Goal: Task Accomplishment & Management: Manage account settings

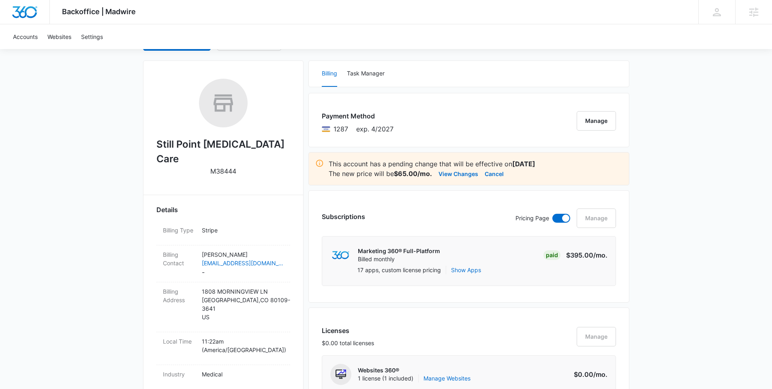
scroll to position [139, 0]
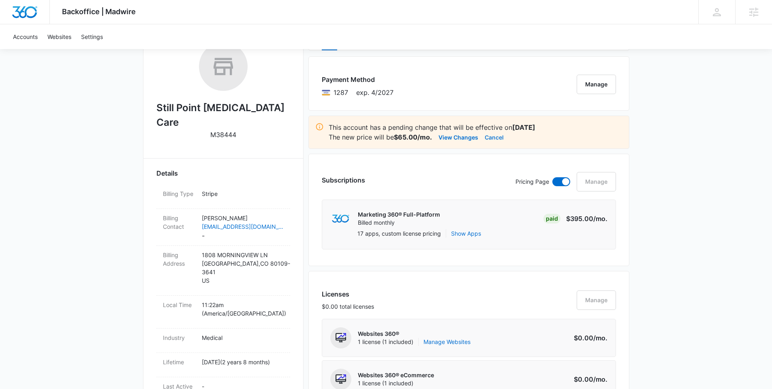
click at [494, 137] on button "Cancel" at bounding box center [494, 137] width 19 height 10
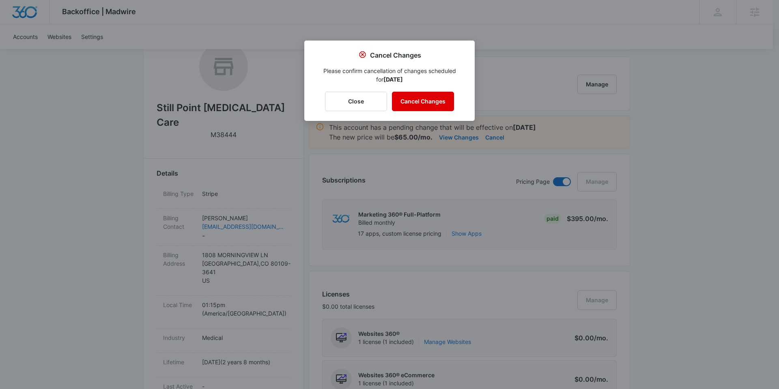
click at [433, 102] on button "Cancel Changes" at bounding box center [423, 101] width 62 height 19
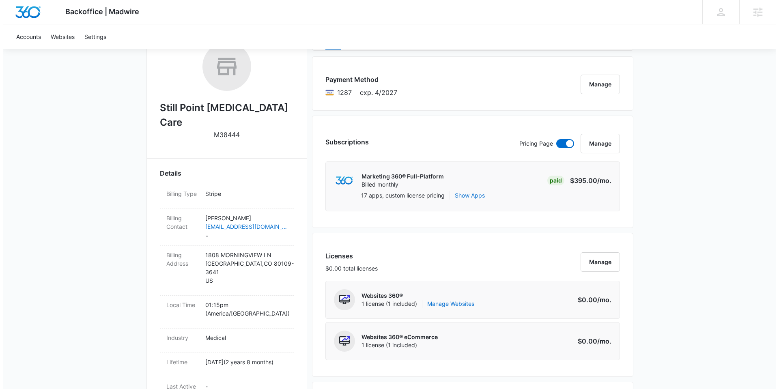
scroll to position [151, 0]
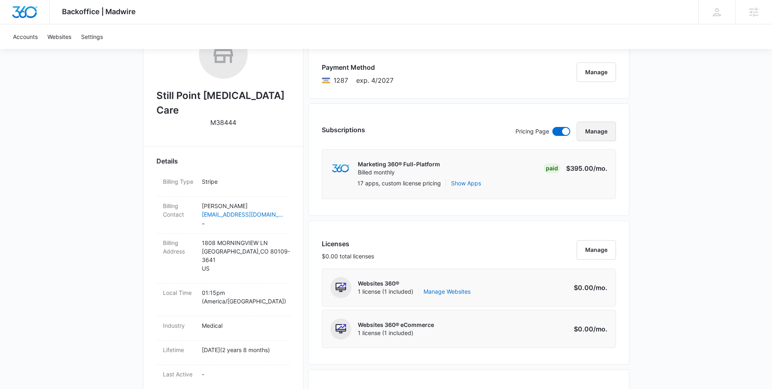
click at [597, 129] on button "Manage" at bounding box center [596, 131] width 39 height 19
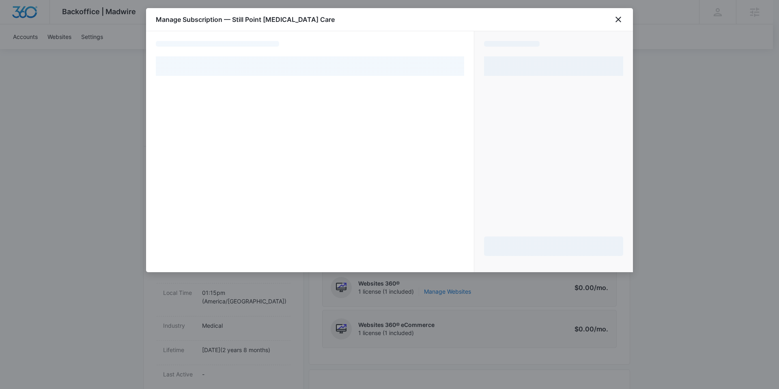
select select "pm_1NoAXJA4n8RTgNjUG0BLtKwX"
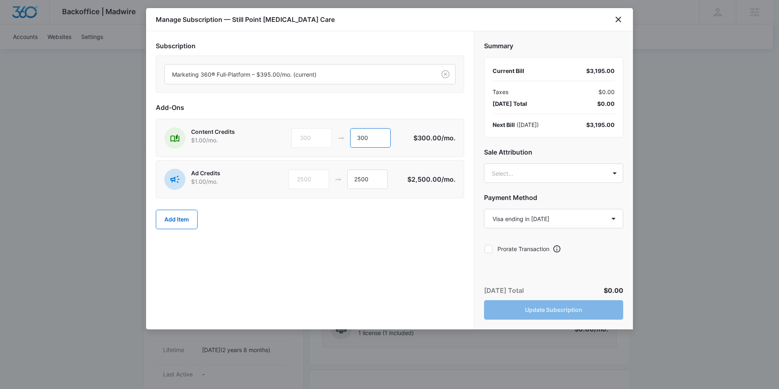
drag, startPoint x: 375, startPoint y: 137, endPoint x: 332, endPoint y: 136, distance: 43.0
click at [336, 137] on div "300 300" at bounding box center [352, 137] width 122 height 19
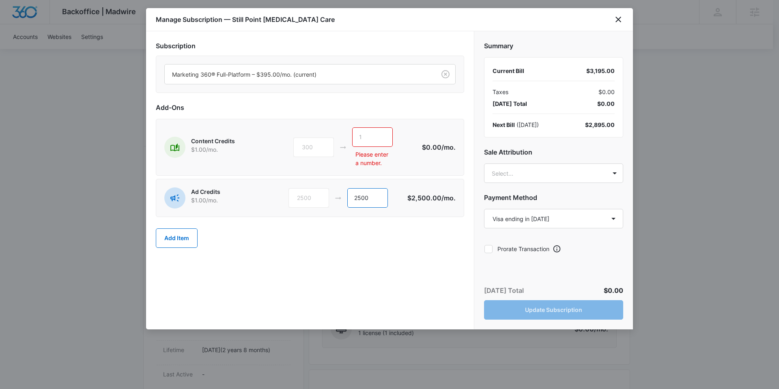
drag, startPoint x: 373, startPoint y: 199, endPoint x: 328, endPoint y: 196, distance: 45.5
click at [330, 197] on div "2500 2500" at bounding box center [347, 197] width 119 height 19
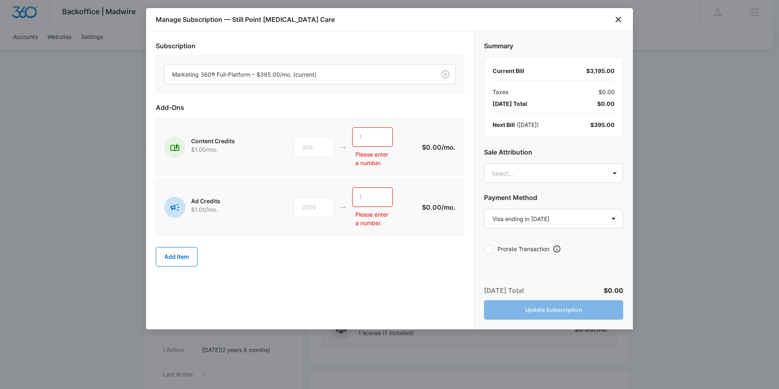
click at [375, 274] on div "Add Item" at bounding box center [310, 257] width 308 height 36
click at [406, 110] on h2 "Add-Ons" at bounding box center [310, 108] width 308 height 10
click at [540, 311] on div "Today’s Total $0.00 Update Subscription" at bounding box center [553, 303] width 159 height 54
click at [365, 131] on input "text" at bounding box center [372, 136] width 41 height 19
click at [311, 74] on div at bounding box center [298, 74] width 253 height 10
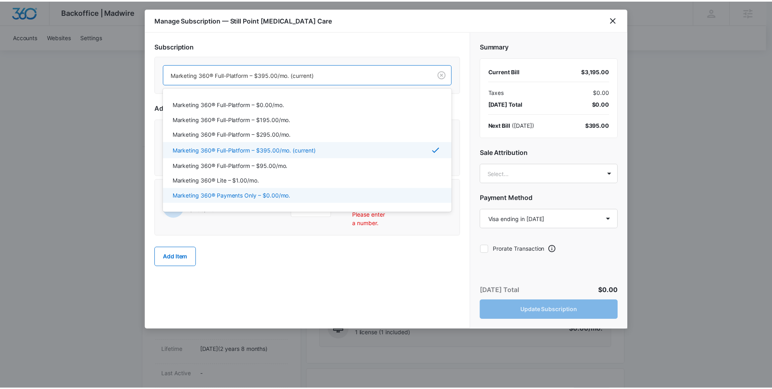
scroll to position [74, 0]
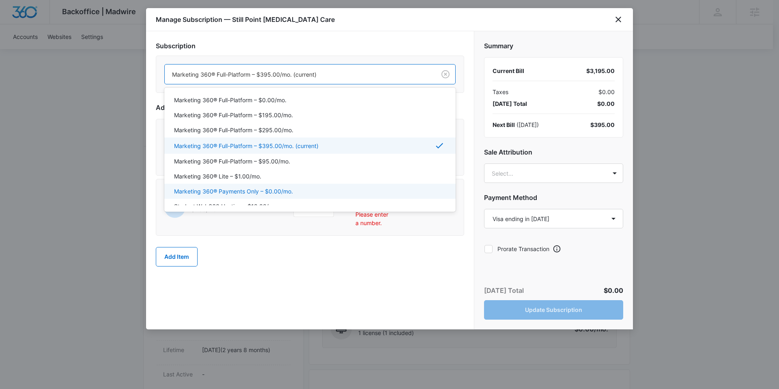
click at [352, 326] on div "Subscription Marketing 360® Payments Only – $0.00/mo., 11 of 20. 20 results ava…" at bounding box center [310, 180] width 328 height 298
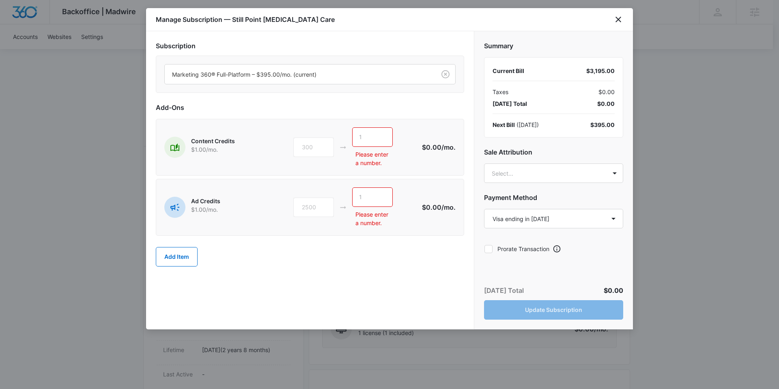
click at [351, 289] on div "Subscription Marketing 360® Full-Platform – $395.00/mo. (current) Add-Ons Conte…" at bounding box center [310, 180] width 328 height 298
click at [572, 198] on h2 "Payment Method" at bounding box center [553, 198] width 139 height 10
click at [368, 202] on input "text" at bounding box center [372, 196] width 41 height 19
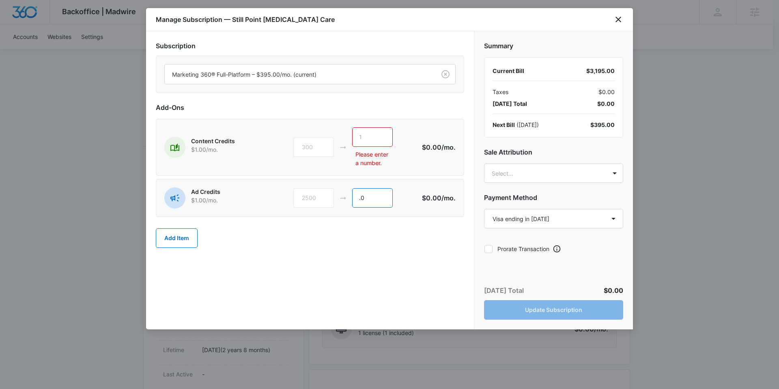
type input "."
type input "1"
click at [369, 138] on input "text" at bounding box center [372, 136] width 41 height 19
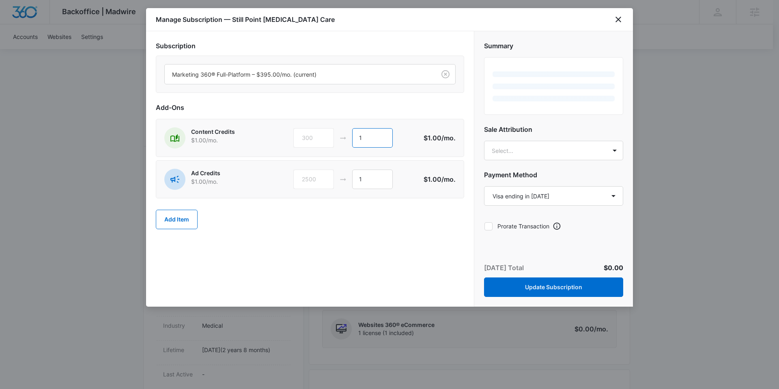
type input "1"
click at [324, 260] on div "Subscription Marketing 360® Full-Platform – $395.00/mo. (current) Add-Ons Conte…" at bounding box center [310, 168] width 328 height 275
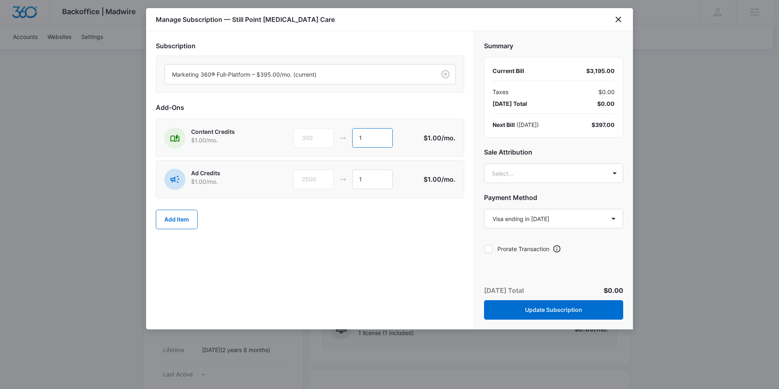
click at [372, 138] on input "1" at bounding box center [372, 137] width 41 height 19
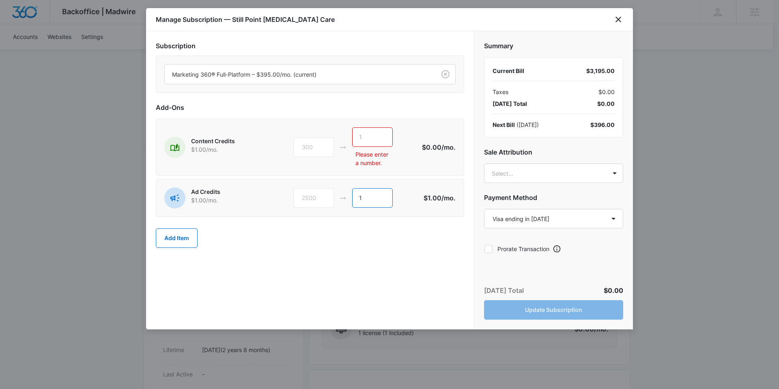
click at [365, 200] on input "1" at bounding box center [372, 197] width 41 height 19
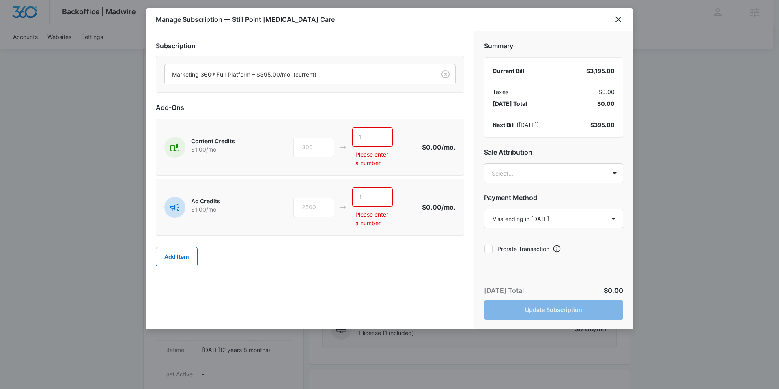
click at [390, 245] on div "Add Item" at bounding box center [310, 257] width 308 height 36
click at [365, 136] on input "text" at bounding box center [372, 136] width 41 height 19
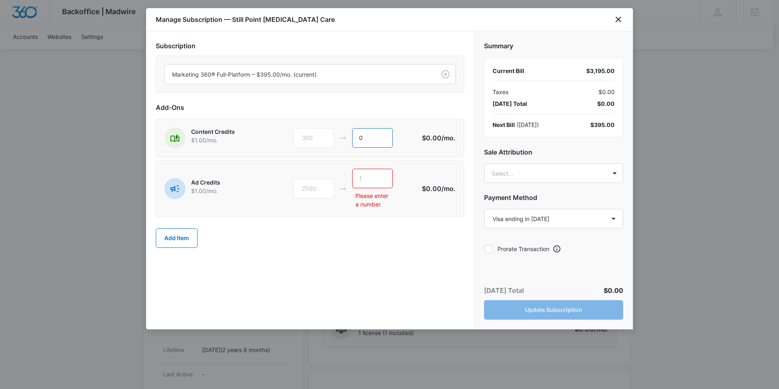
type input "0"
click at [379, 178] on div at bounding box center [381, 178] width 13 height 19
click at [358, 174] on input "text" at bounding box center [372, 178] width 41 height 19
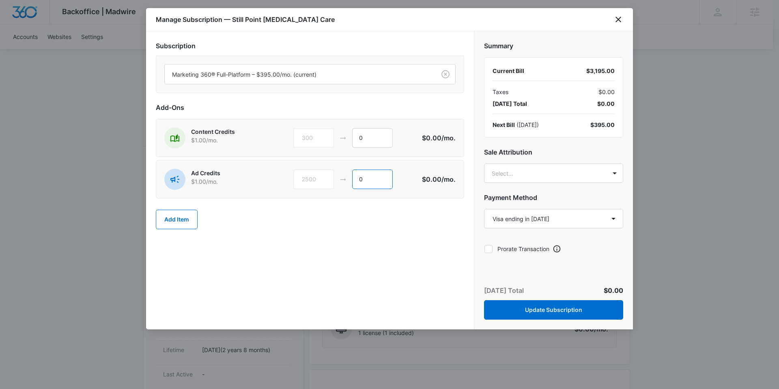
type input "0"
click at [393, 291] on div "Subscription Marketing 360® Full-Platform – $395.00/mo. (current) Add-Ons Conte…" at bounding box center [310, 180] width 328 height 298
click at [588, 313] on button "Update Subscription" at bounding box center [553, 309] width 139 height 19
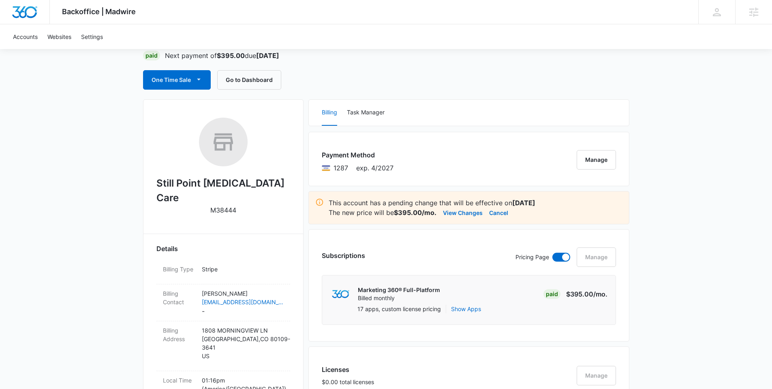
scroll to position [149, 0]
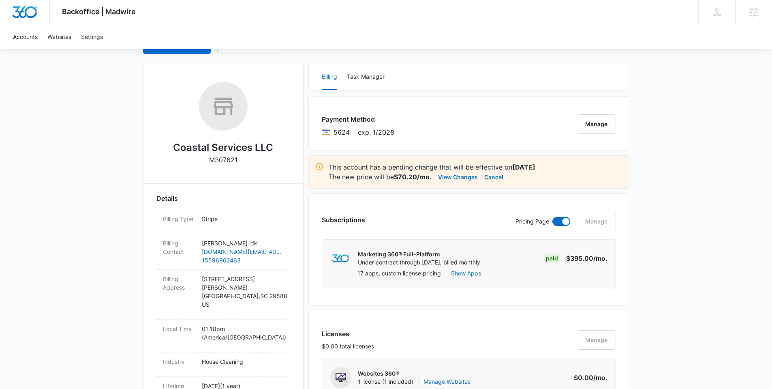
scroll to position [101, 0]
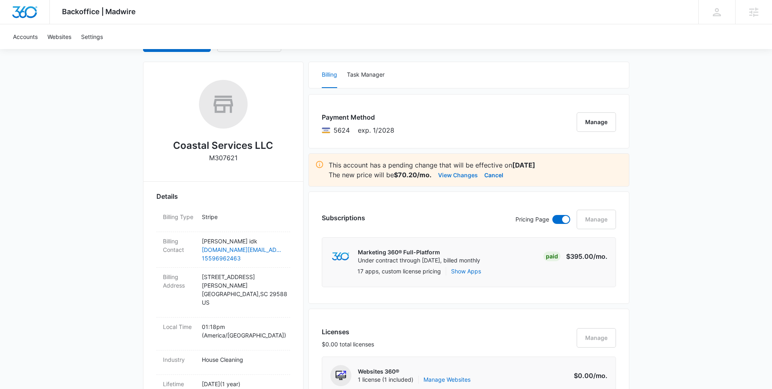
click at [464, 173] on button "View Changes" at bounding box center [458, 175] width 40 height 10
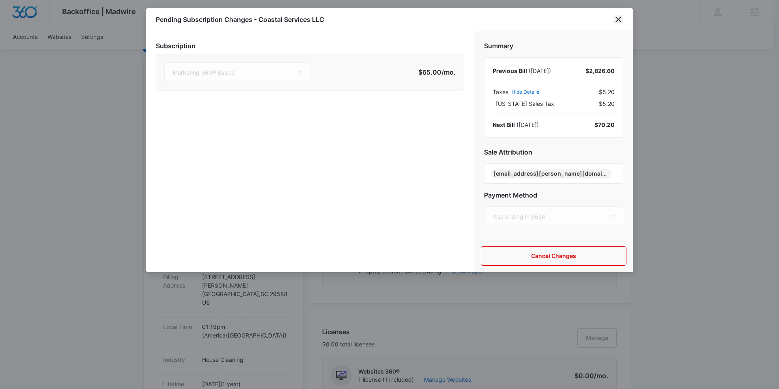
click at [618, 19] on icon "close" at bounding box center [618, 20] width 6 height 6
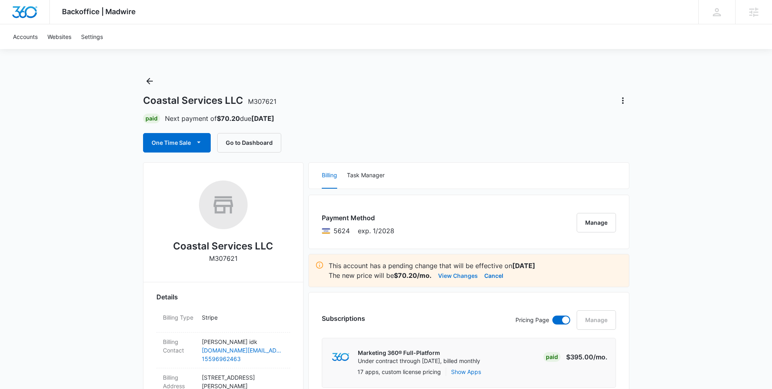
scroll to position [0, 0]
drag, startPoint x: 248, startPoint y: 101, endPoint x: 278, endPoint y: 99, distance: 29.6
click at [278, 99] on div "Coastal Services LLC M307621" at bounding box center [386, 100] width 487 height 13
copy span "M307621"
drag, startPoint x: 146, startPoint y: 100, endPoint x: 243, endPoint y: 99, distance: 97.3
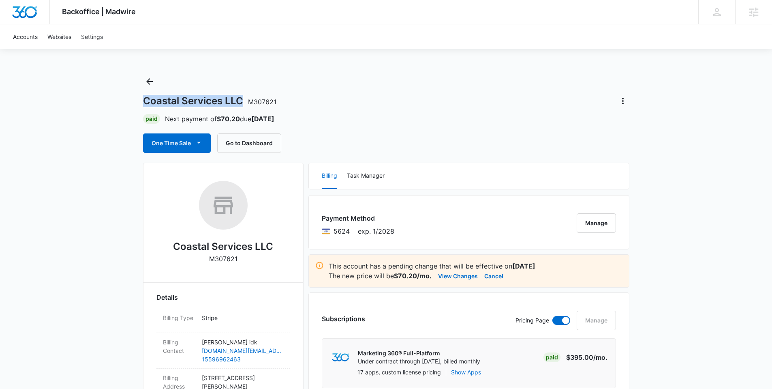
click at [243, 99] on h1 "Coastal Services LLC M307621" at bounding box center [209, 101] width 133 height 12
copy h1 "Coastal Services LLC"
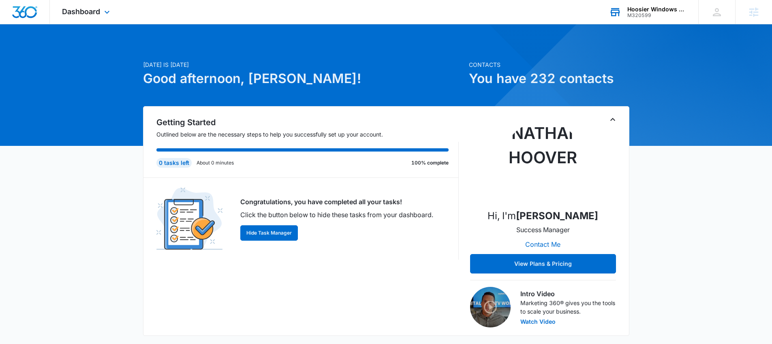
click at [631, 8] on div "Hoosier Windows & Siding of [GEOGRAPHIC_DATA]" at bounding box center [657, 9] width 59 height 6
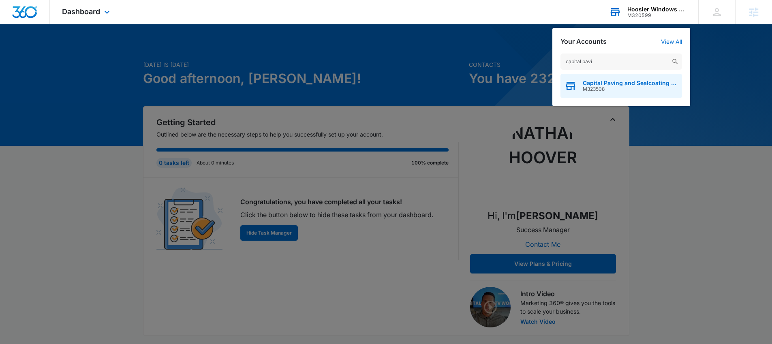
type input "capital pavi"
click at [604, 92] on span "M323508" at bounding box center [630, 89] width 95 height 6
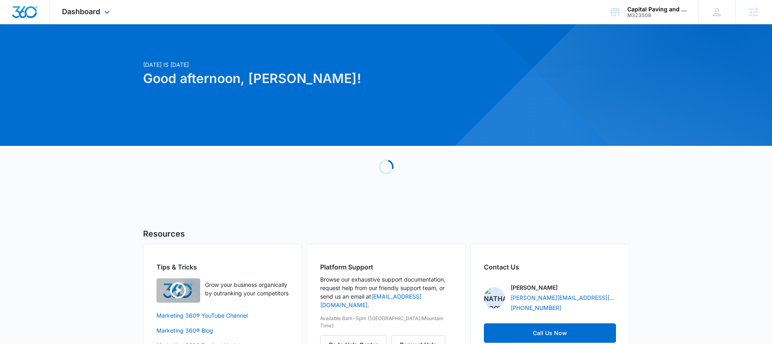
click at [82, 1] on div "Dashboard Apps Reputation Websites Forms CRM Email Social Payments POS Content …" at bounding box center [87, 12] width 74 height 24
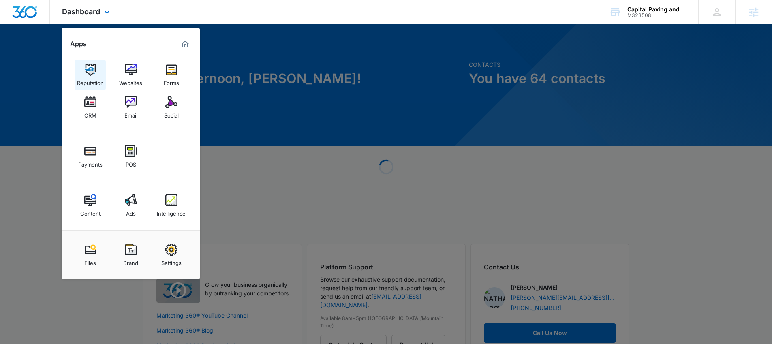
click at [90, 64] on img at bounding box center [90, 70] width 12 height 12
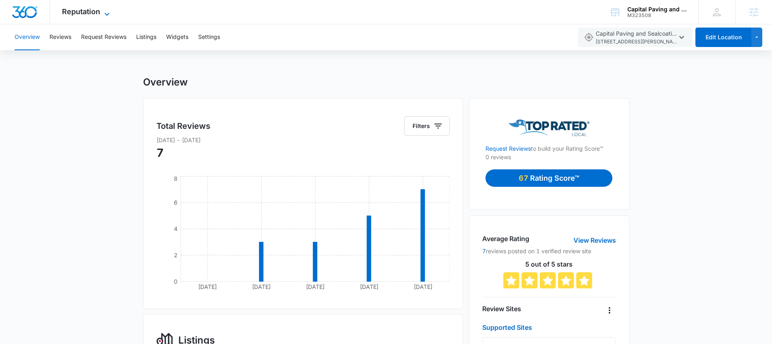
click at [80, 12] on span "Reputation" at bounding box center [81, 11] width 38 height 9
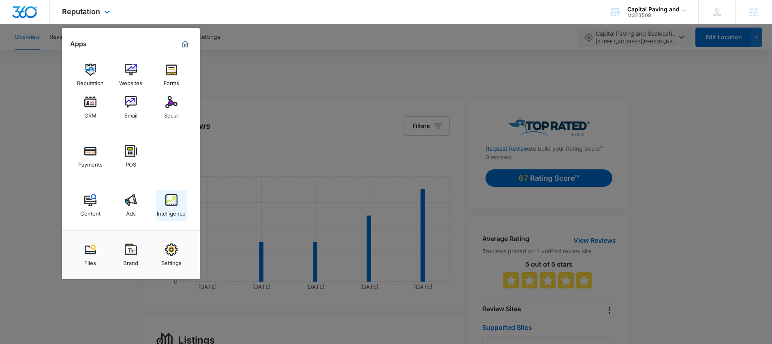
click at [177, 202] on img at bounding box center [171, 200] width 12 height 12
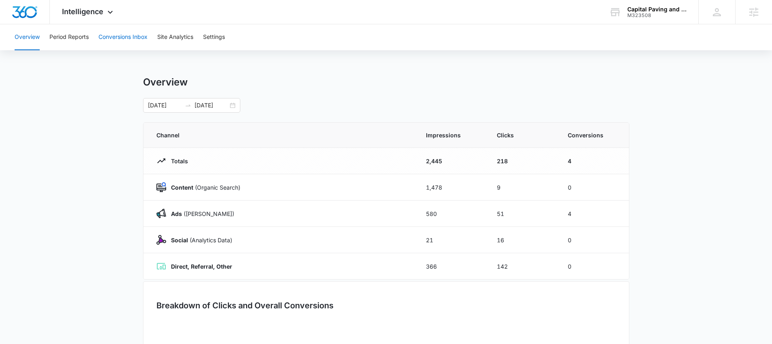
click at [134, 38] on button "Conversions Inbox" at bounding box center [123, 37] width 49 height 26
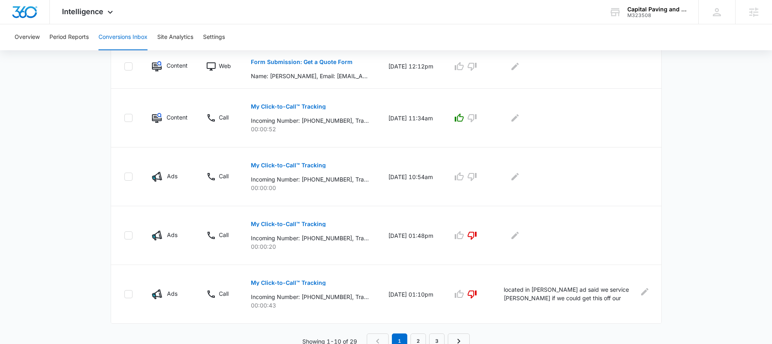
scroll to position [510, 0]
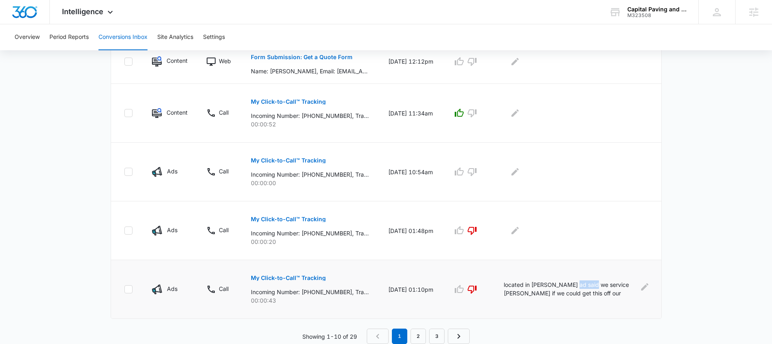
drag, startPoint x: 575, startPoint y: 285, endPoint x: 594, endPoint y: 286, distance: 19.1
click at [594, 286] on p "located in Buckley ad said we service buckley if we could get this off our serv…" at bounding box center [570, 290] width 133 height 18
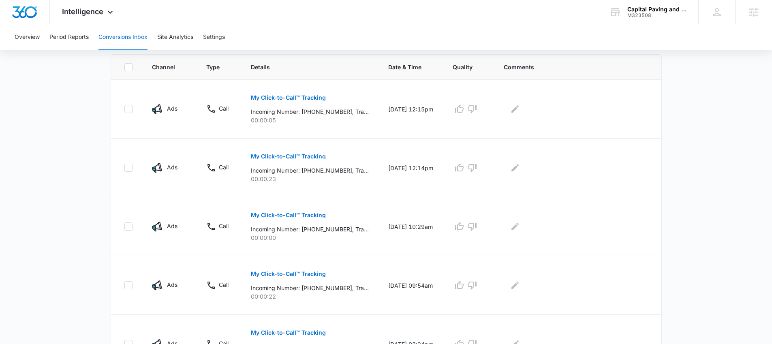
scroll to position [166, 0]
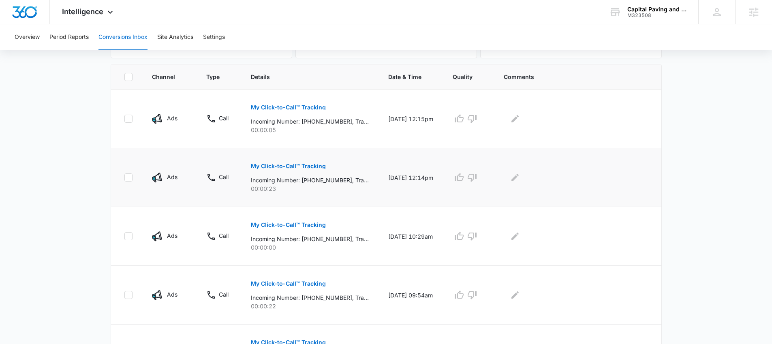
click at [357, 174] on div "My Click-to-Call™ Tracking Incoming Number: +13605521245, Tracking Number: +136…" at bounding box center [310, 175] width 118 height 36
click at [302, 163] on p "My Click-to-Call™ Tracking" at bounding box center [288, 166] width 75 height 6
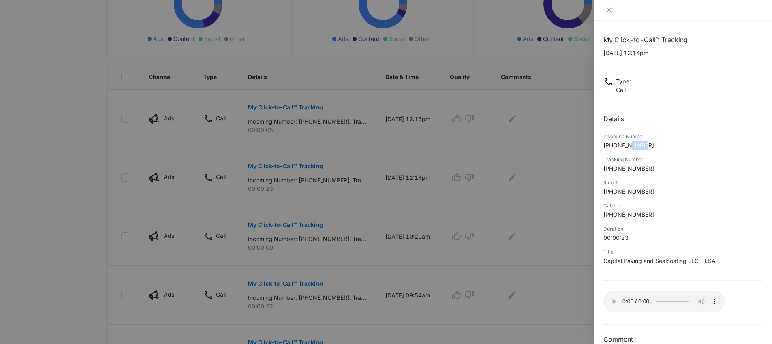
drag, startPoint x: 634, startPoint y: 146, endPoint x: 649, endPoint y: 149, distance: 14.8
click at [649, 149] on p "+13605521245" at bounding box center [683, 145] width 159 height 9
click at [608, 10] on icon "close" at bounding box center [609, 10] width 6 height 6
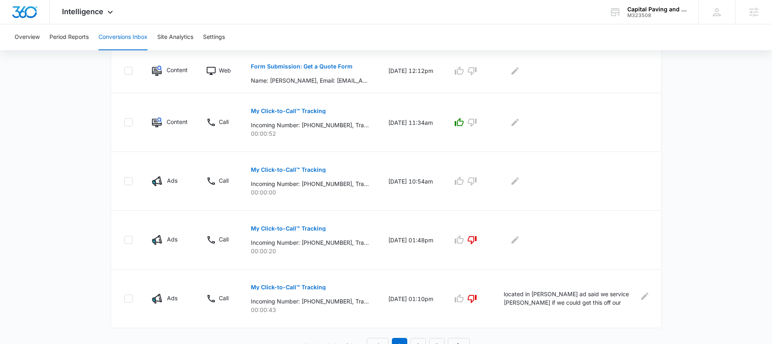
scroll to position [510, 0]
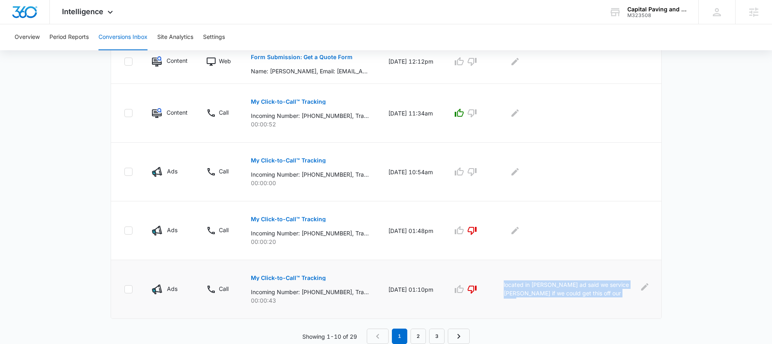
drag, startPoint x: 508, startPoint y: 283, endPoint x: 622, endPoint y: 293, distance: 114.0
click at [622, 293] on p "located in Buckley ad said we service buckley if we could get this off our serv…" at bounding box center [570, 290] width 133 height 18
copy p "located in Buckley ad said we service buckley if we could get this off our serv…"
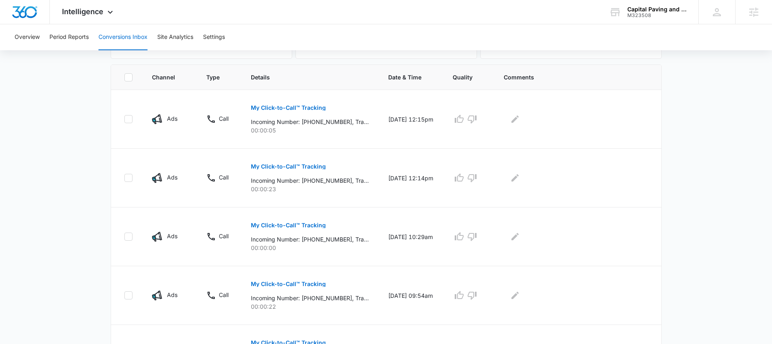
scroll to position [0, 0]
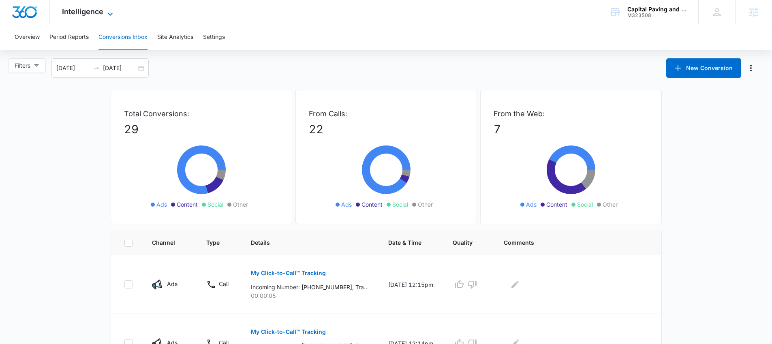
click at [105, 11] on icon at bounding box center [110, 14] width 10 height 10
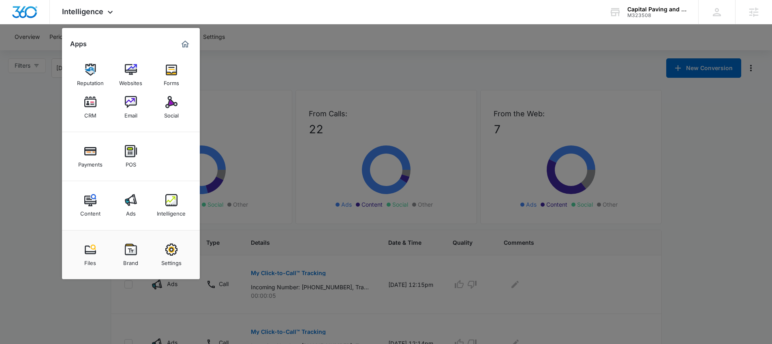
click at [352, 76] on div at bounding box center [386, 172] width 772 height 344
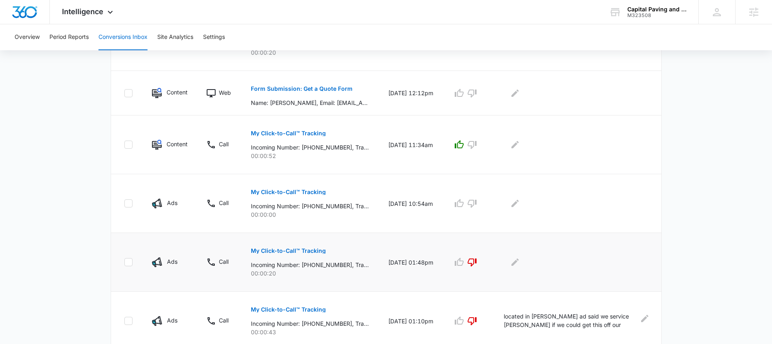
scroll to position [510, 0]
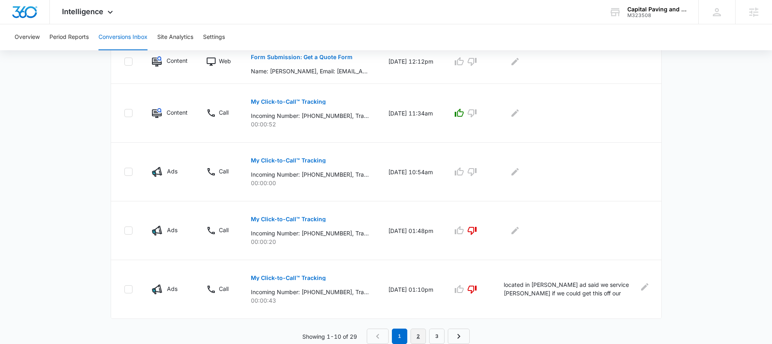
click at [419, 333] on link "2" at bounding box center [418, 336] width 15 height 15
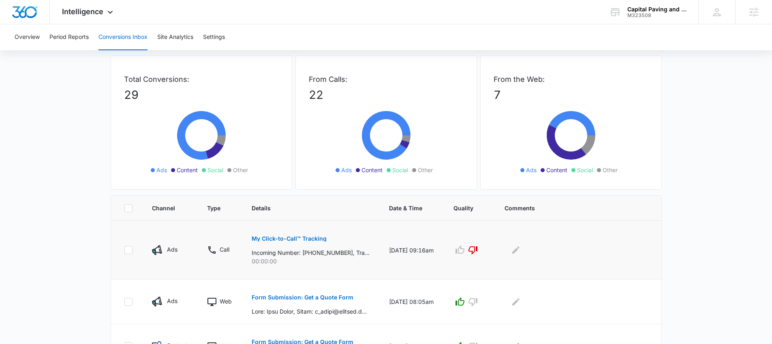
scroll to position [0, 0]
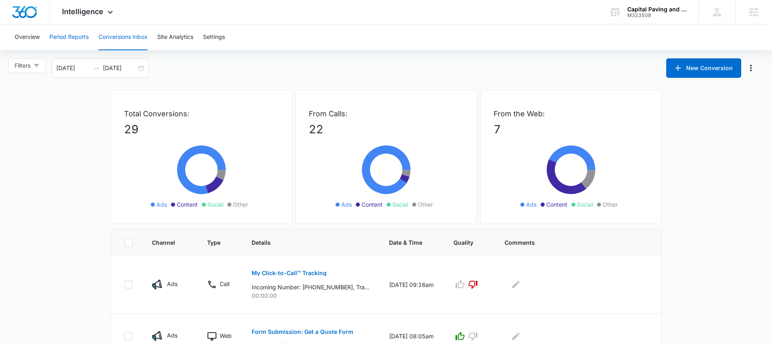
click at [68, 31] on button "Period Reports" at bounding box center [68, 37] width 39 height 26
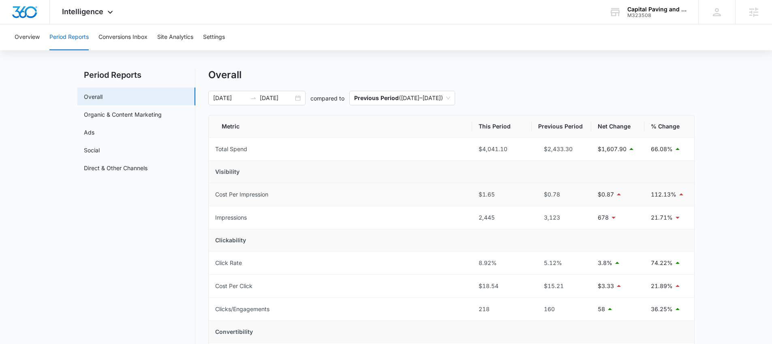
scroll to position [16, 0]
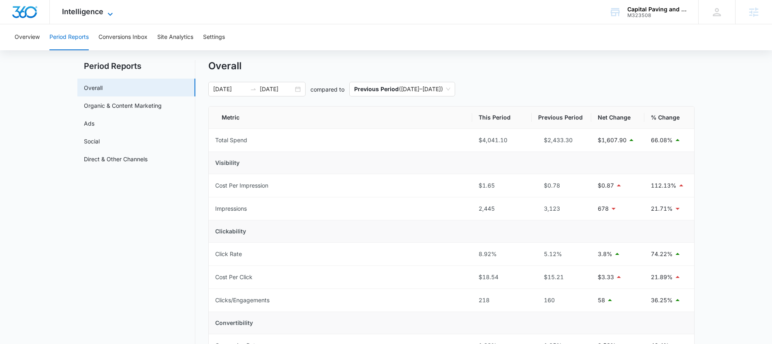
click at [69, 9] on span "Intelligence" at bounding box center [82, 11] width 41 height 9
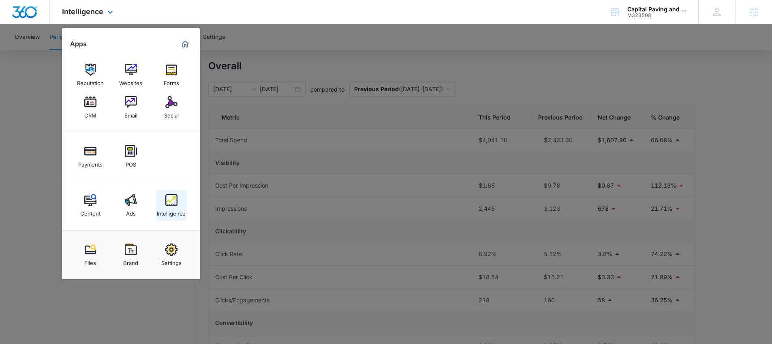
click at [172, 202] on img at bounding box center [171, 200] width 12 height 12
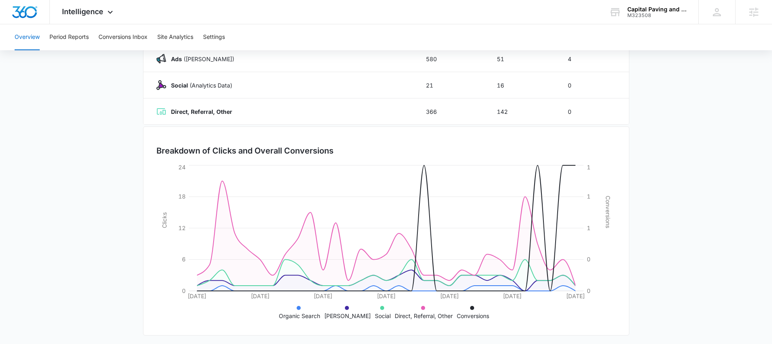
scroll to position [158, 0]
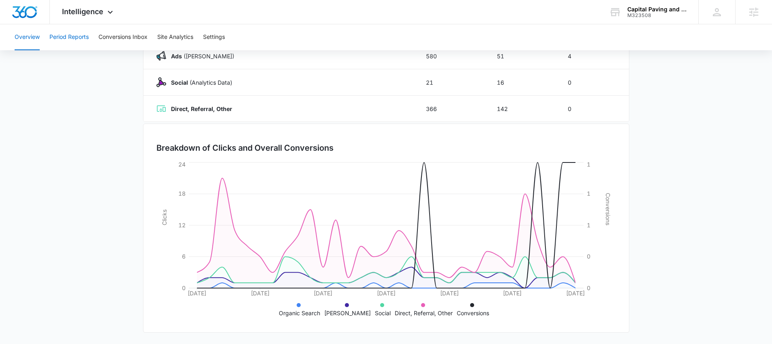
click at [63, 34] on button "Period Reports" at bounding box center [68, 37] width 39 height 26
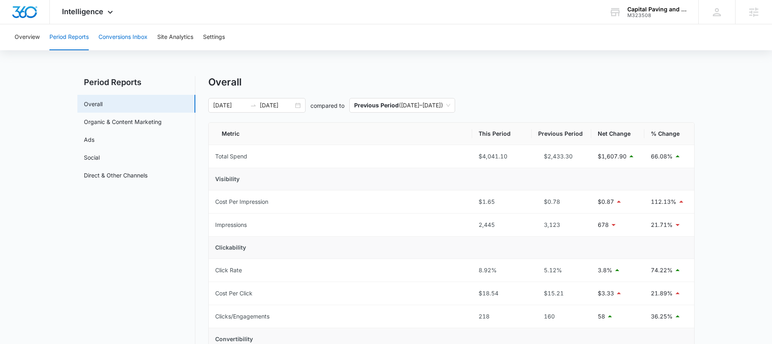
click at [119, 38] on button "Conversions Inbox" at bounding box center [123, 37] width 49 height 26
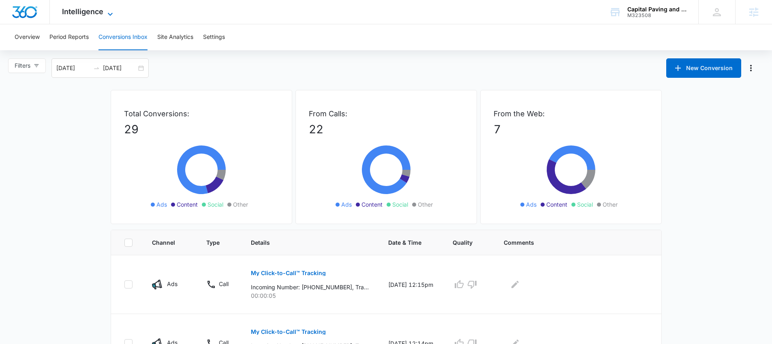
click at [89, 11] on span "Intelligence" at bounding box center [82, 11] width 41 height 9
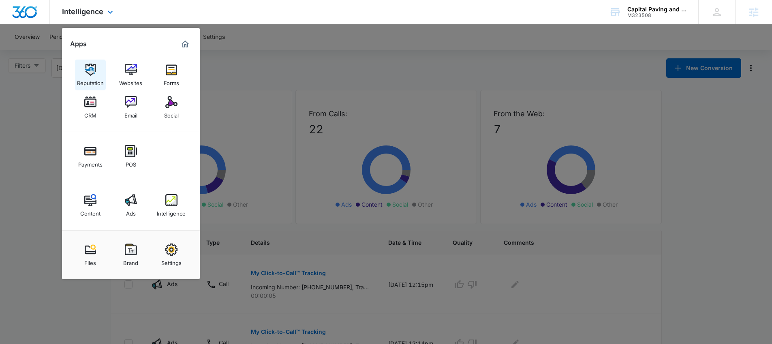
click at [89, 74] on img at bounding box center [90, 70] width 12 height 12
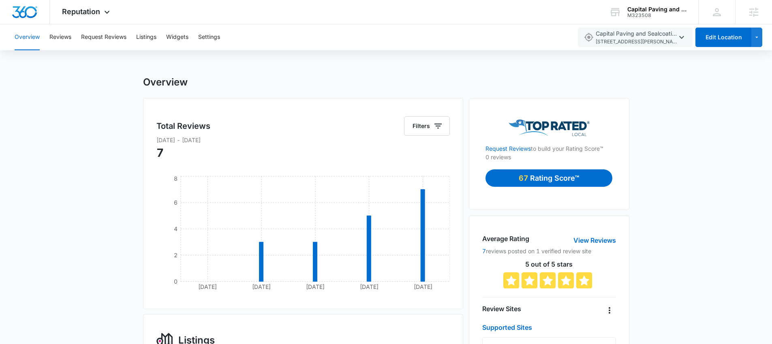
click at [370, 82] on div "Overview" at bounding box center [386, 82] width 487 height 12
click at [115, 39] on button "Request Reviews" at bounding box center [103, 37] width 45 height 26
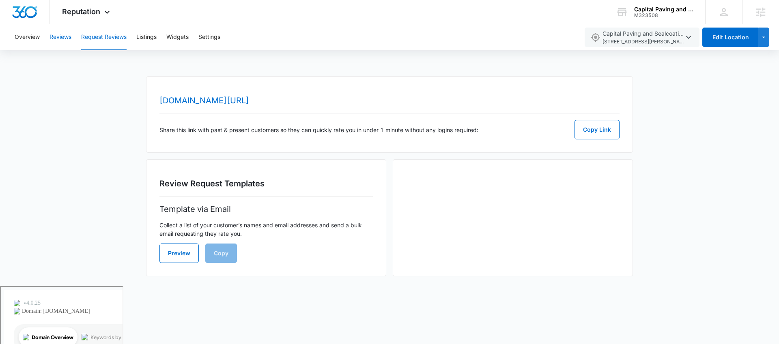
click at [64, 42] on button "Reviews" at bounding box center [60, 37] width 22 height 26
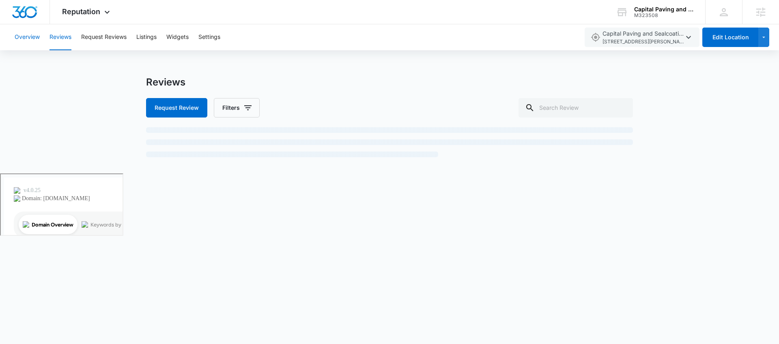
click at [21, 40] on button "Overview" at bounding box center [27, 37] width 25 height 26
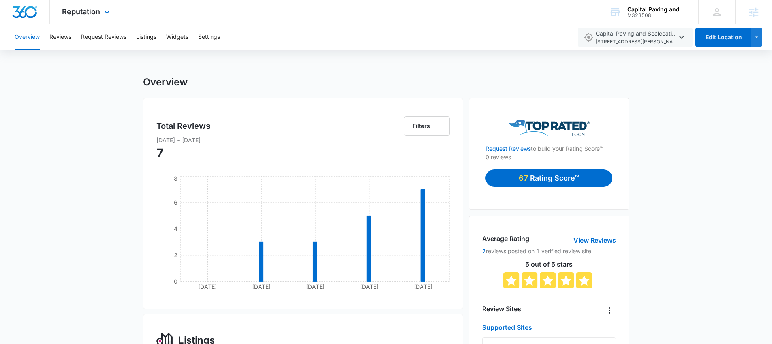
click at [82, 17] on div "Reputation Apps Reputation Websites Forms CRM Email Social Payments POS Content…" at bounding box center [87, 12] width 74 height 24
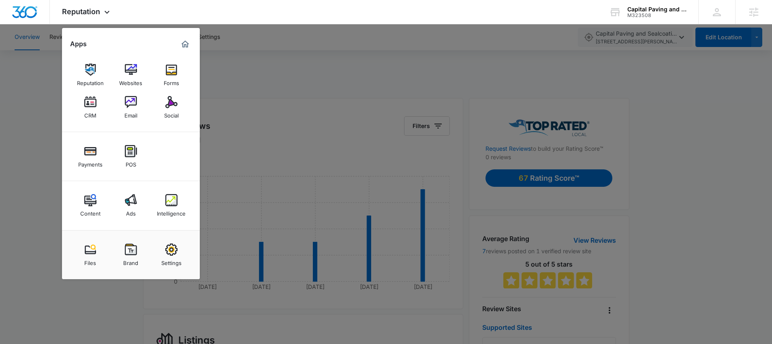
click at [270, 65] on div at bounding box center [386, 172] width 772 height 344
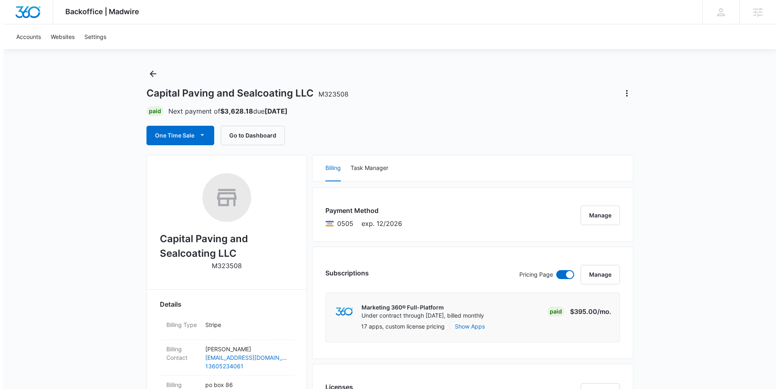
scroll to position [4, 0]
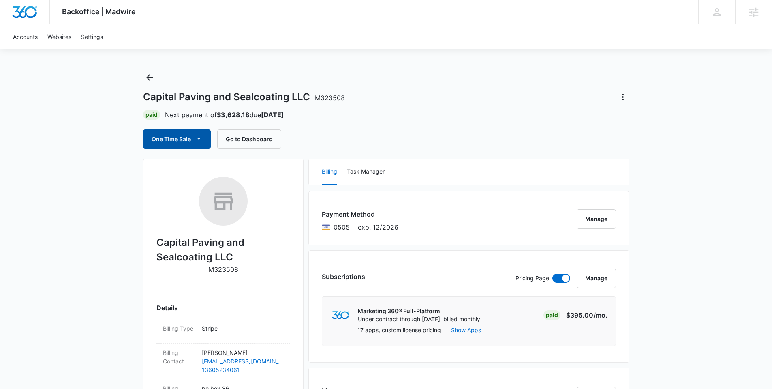
click at [194, 139] on span "button" at bounding box center [199, 139] width 10 height 10
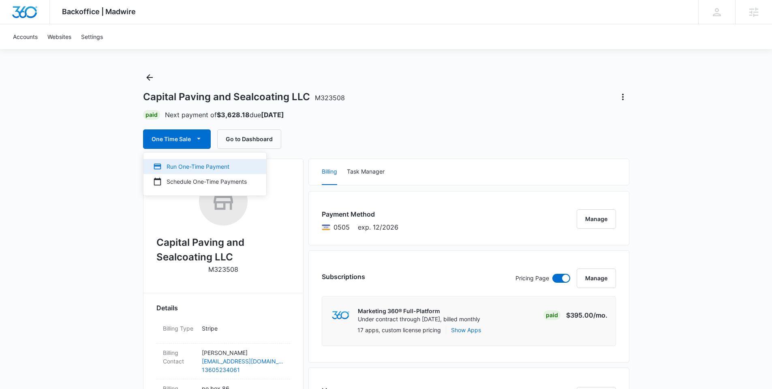
click at [195, 166] on div "Run One-Time Payment" at bounding box center [200, 166] width 94 height 9
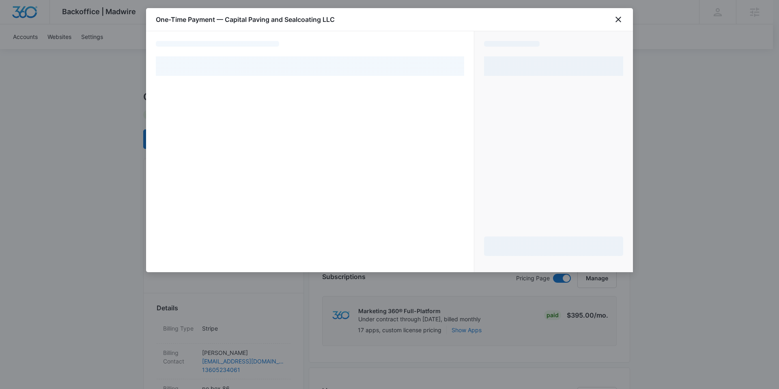
select select "pm_1RYBB7A4n8RTgNjUJieUnh6g"
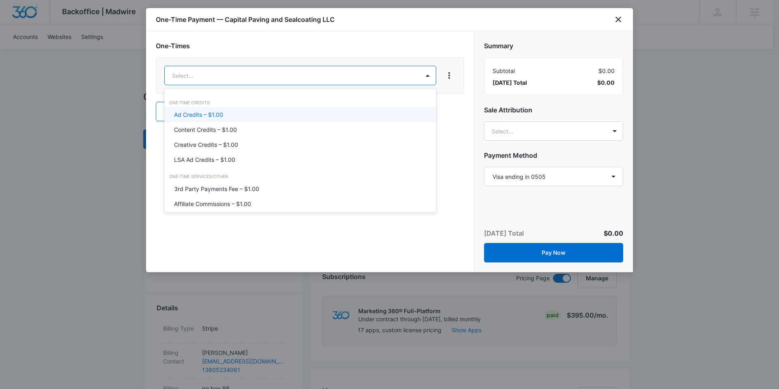
click at [212, 116] on p "Ad Credits – $1.00" at bounding box center [198, 114] width 49 height 9
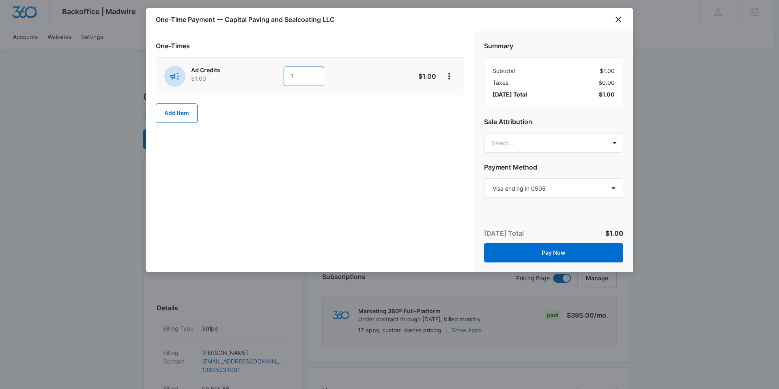
click at [304, 77] on input "1" at bounding box center [303, 75] width 41 height 19
type input "500"
click at [332, 195] on div "One-Times Ad Credits $1.00 500 $500.00 Add Item" at bounding box center [310, 151] width 328 height 241
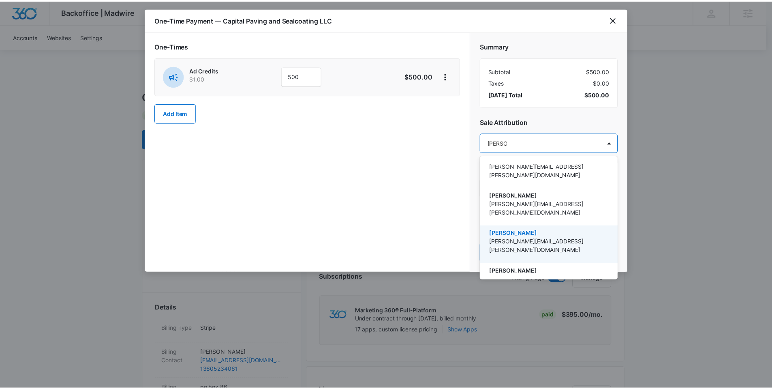
scroll to position [0, 0]
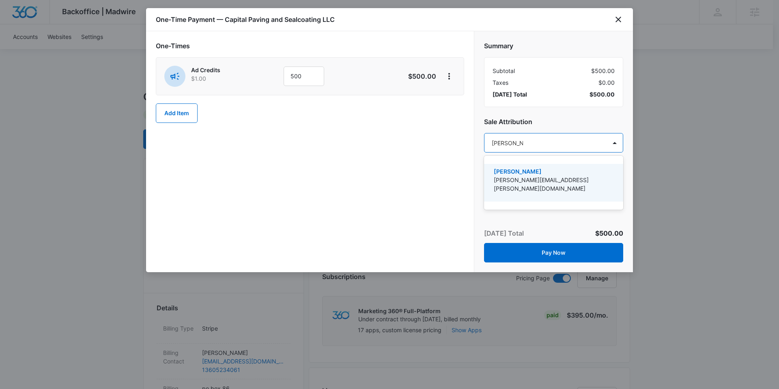
type input "[PERSON_NAME]"
click at [539, 173] on p "[PERSON_NAME]" at bounding box center [552, 171] width 118 height 9
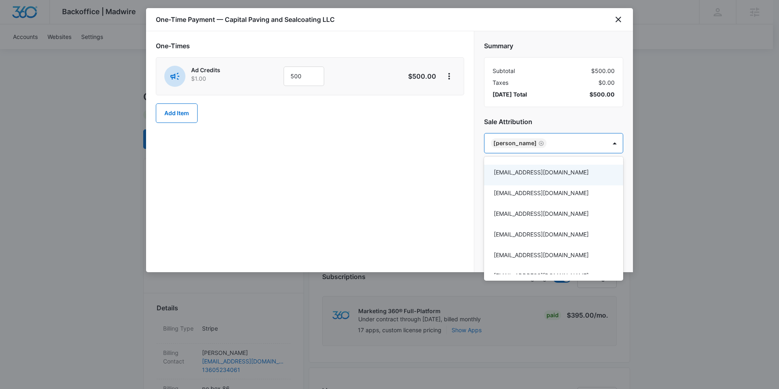
click at [415, 194] on div at bounding box center [389, 194] width 779 height 389
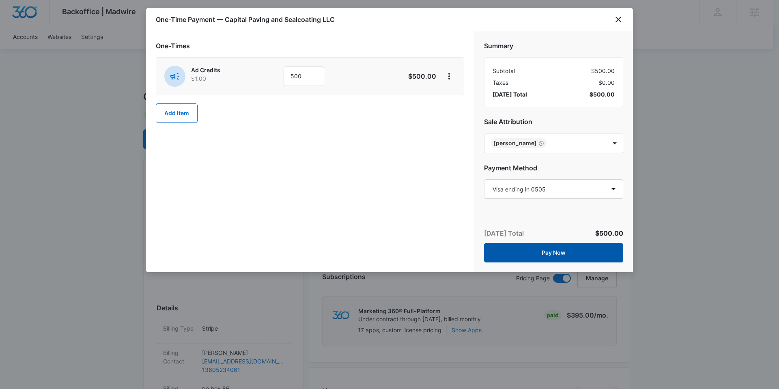
click at [572, 251] on button "Pay Now" at bounding box center [553, 252] width 139 height 19
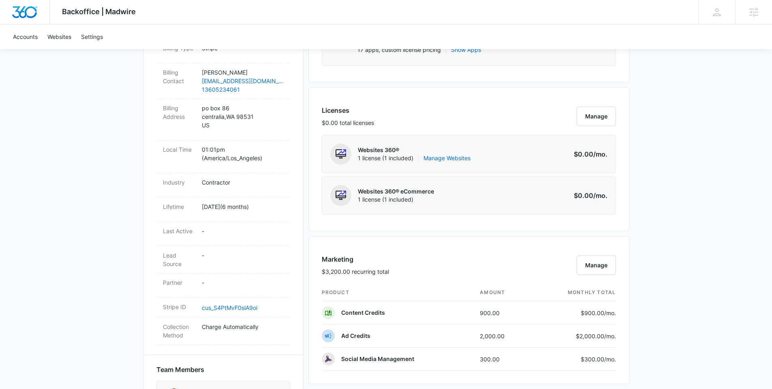
scroll to position [281, 0]
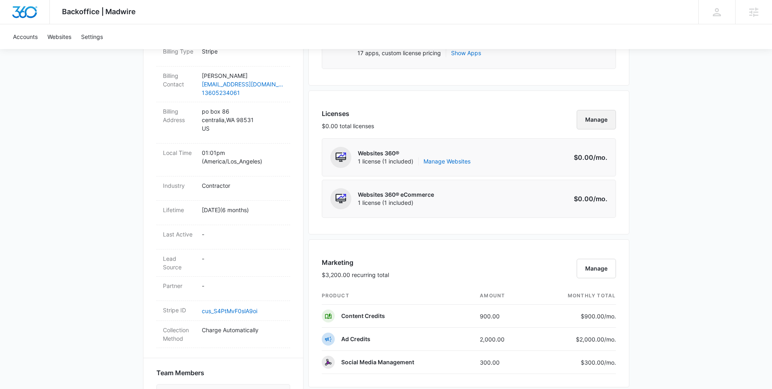
click at [606, 117] on button "Manage" at bounding box center [596, 119] width 39 height 19
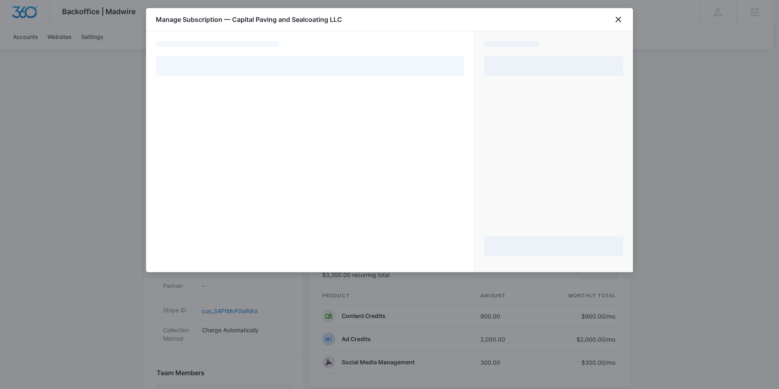
select select "pm_1RYBB7A4n8RTgNjUJieUnh6g"
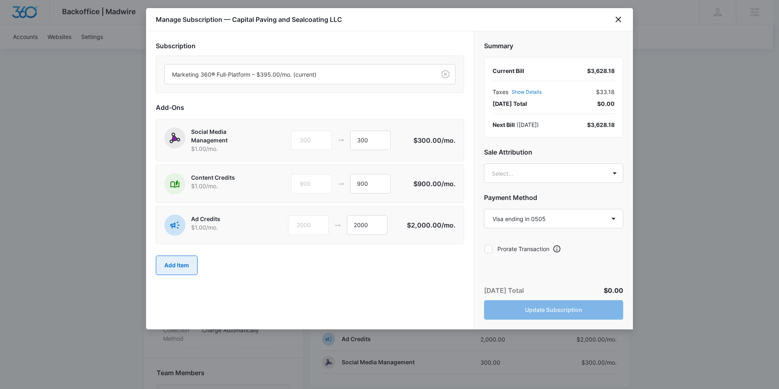
click at [184, 262] on button "Add Item" at bounding box center [177, 264] width 42 height 19
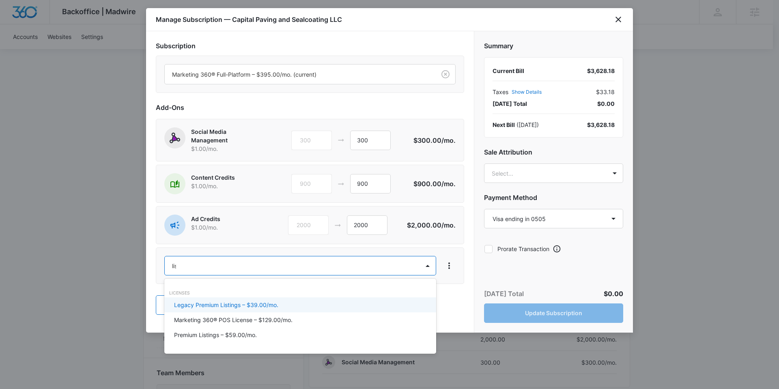
type input "list"
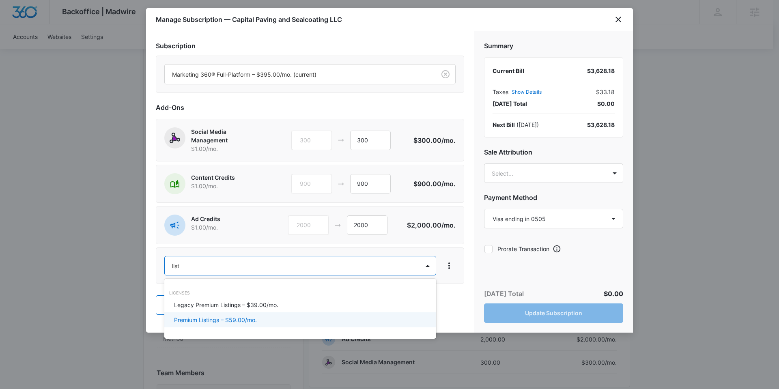
click at [225, 322] on p "Premium Listings – $59.00/mo." at bounding box center [215, 319] width 83 height 9
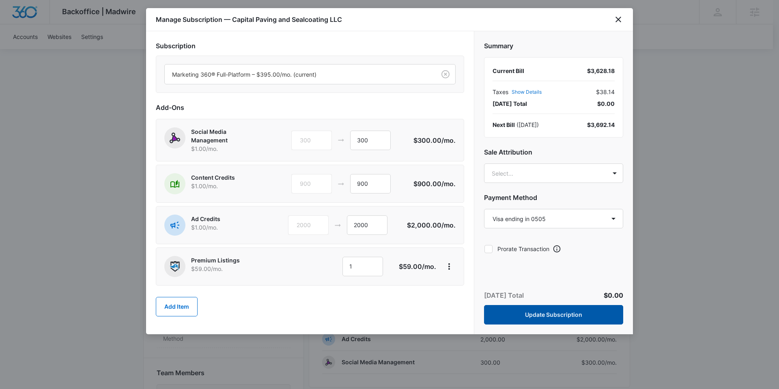
click at [586, 313] on button "Update Subscription" at bounding box center [553, 314] width 139 height 19
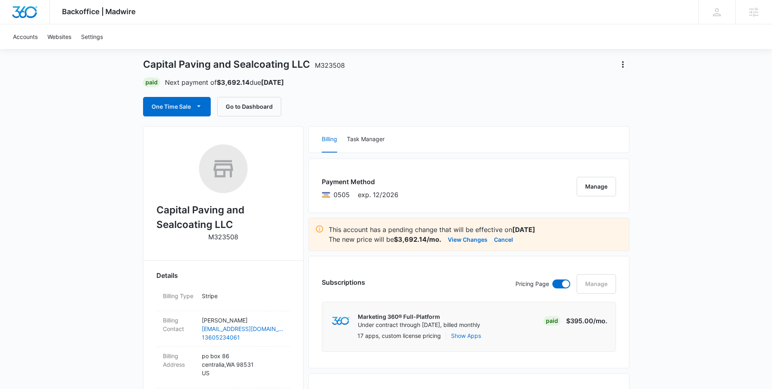
scroll to position [34, 0]
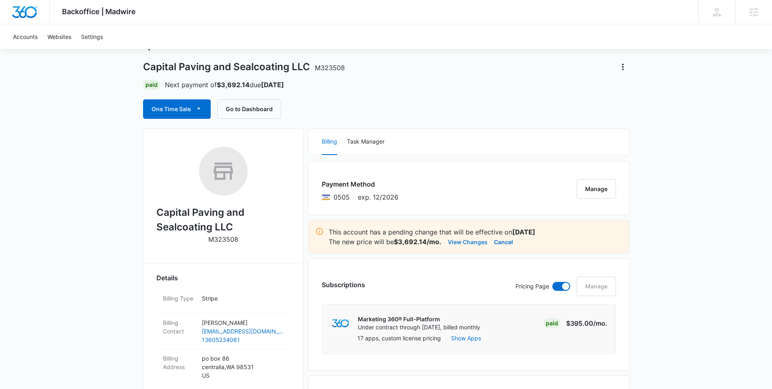
click at [465, 241] on button "View Changes" at bounding box center [468, 242] width 40 height 10
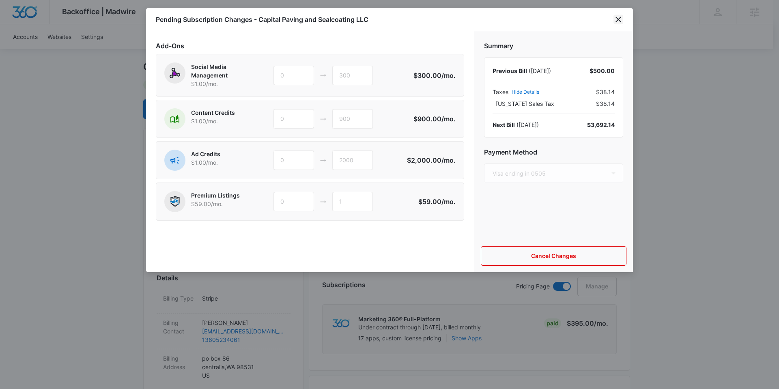
click at [620, 19] on icon "close" at bounding box center [618, 20] width 10 height 10
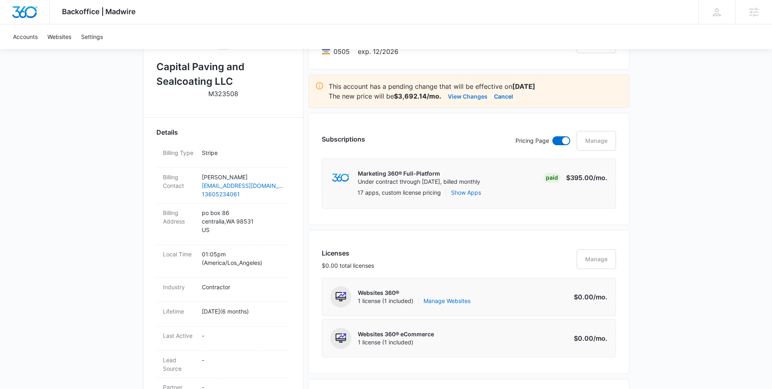
scroll to position [184, 0]
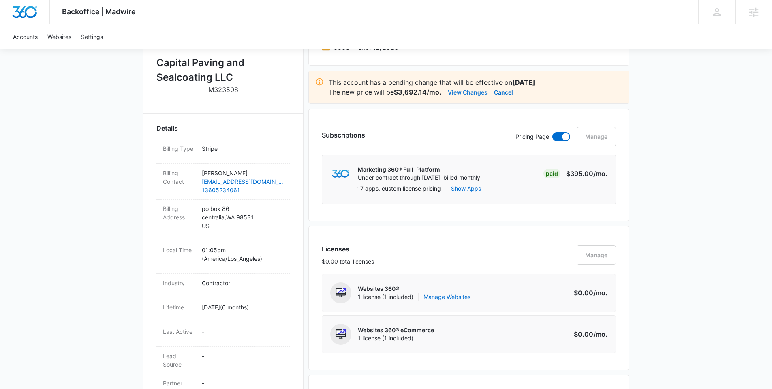
click at [464, 91] on button "View Changes" at bounding box center [468, 92] width 40 height 10
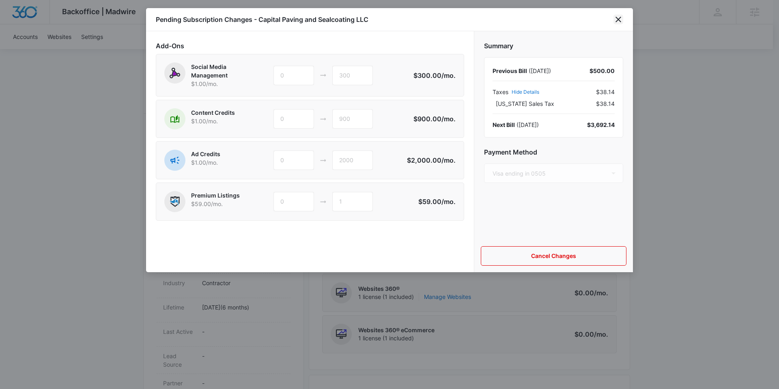
click at [615, 19] on icon "close" at bounding box center [618, 20] width 10 height 10
